Goal: Find contact information: Find contact information

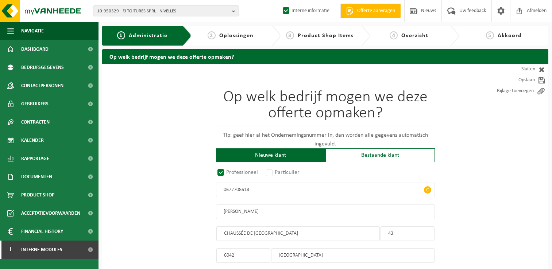
select select
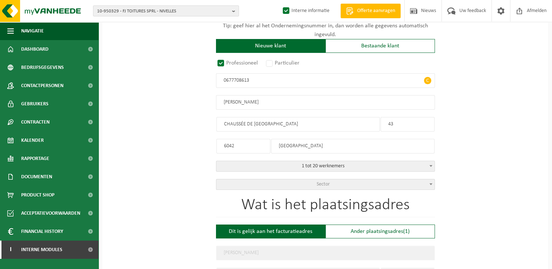
scroll to position [109, 0]
click at [135, 11] on span "10-950329 - FJ TOITURES SPRL - NIVELLES" at bounding box center [163, 11] width 132 height 11
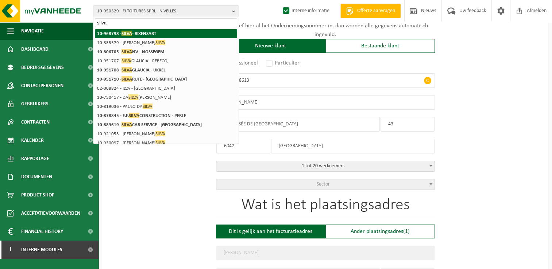
type input "silva"
click at [129, 35] on span "SILVA" at bounding box center [127, 33] width 11 height 5
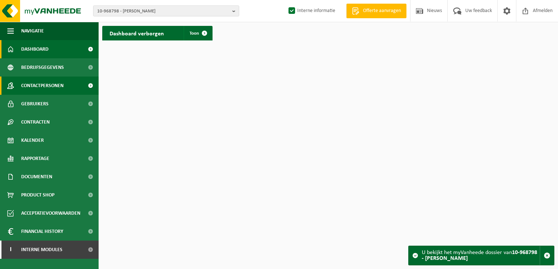
click at [36, 90] on span "Contactpersonen" at bounding box center [42, 86] width 42 height 18
